Goal: Transaction & Acquisition: Book appointment/travel/reservation

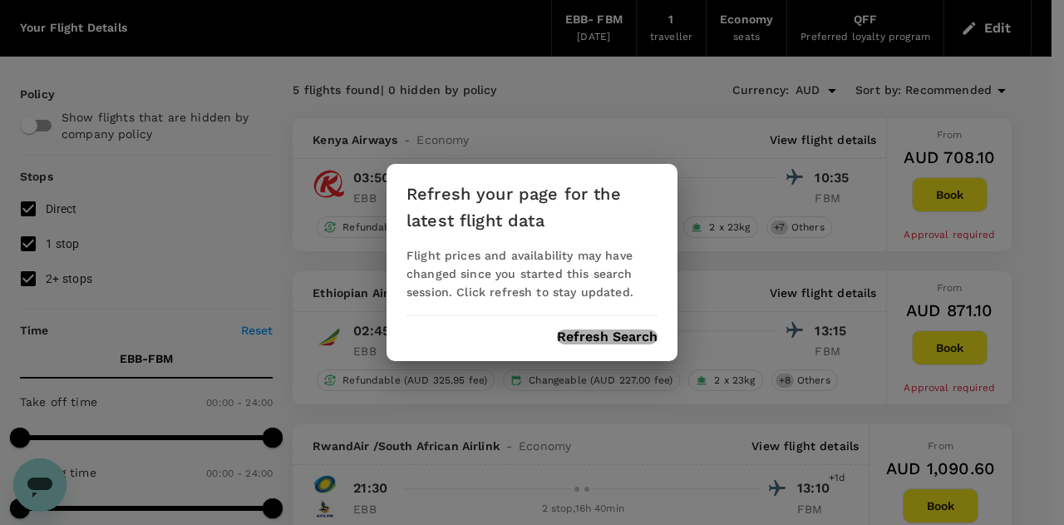
click at [585, 336] on button "Refresh Search" at bounding box center [607, 336] width 101 height 15
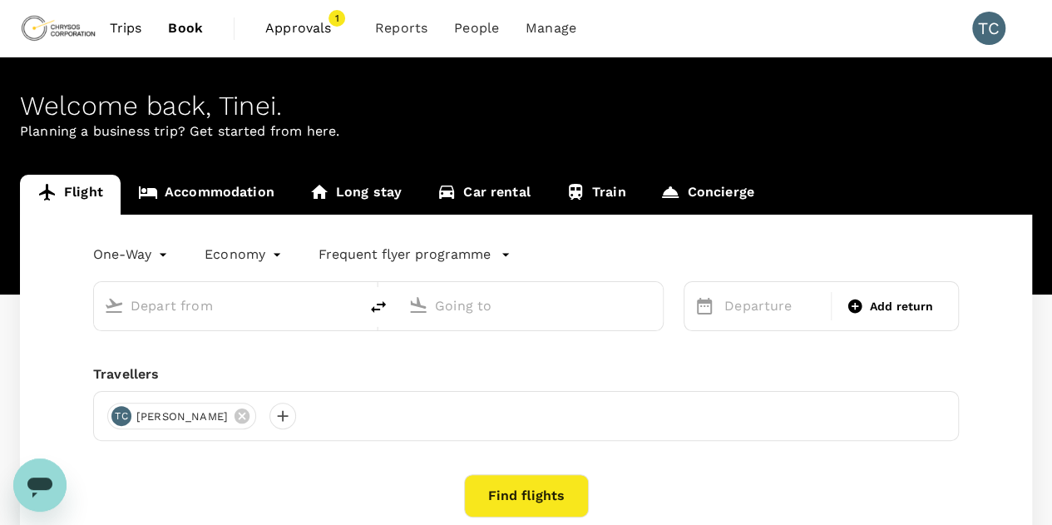
type input "Entebbe Intl (EBB)"
type input "[GEOGRAPHIC_DATA] (FBM)"
